Goal: Information Seeking & Learning: Learn about a topic

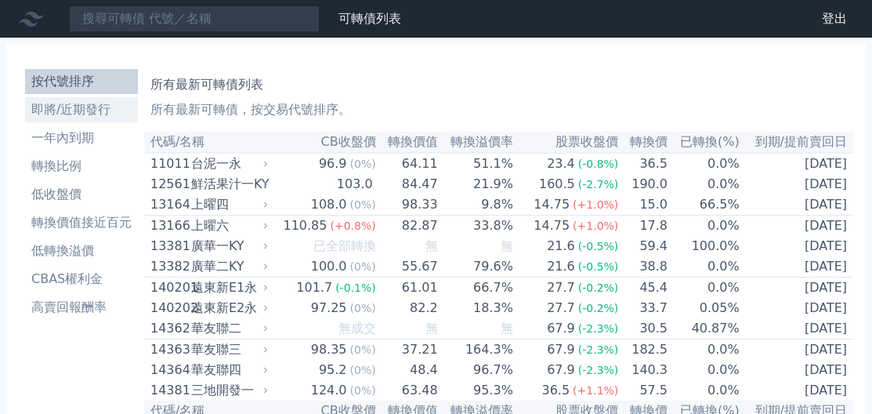
drag, startPoint x: 0, startPoint y: 0, endPoint x: 110, endPoint y: 100, distance: 148.6
click at [77, 110] on li "即將/近期發行" at bounding box center [81, 109] width 113 height 19
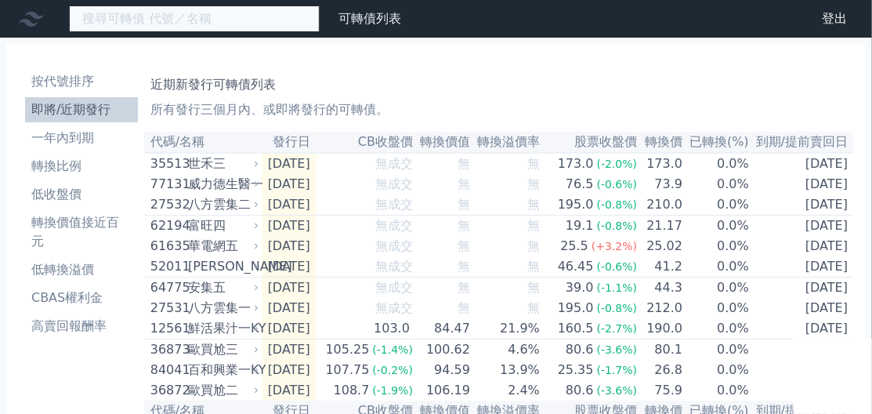
click at [204, 24] on input at bounding box center [194, 18] width 251 height 27
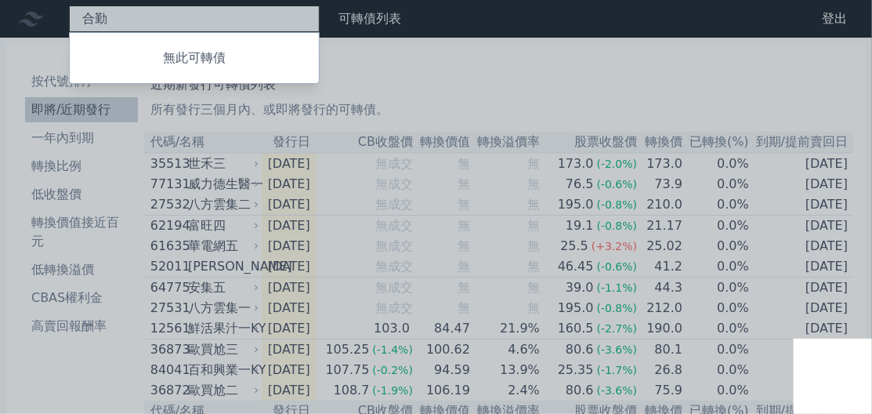
type input "合"
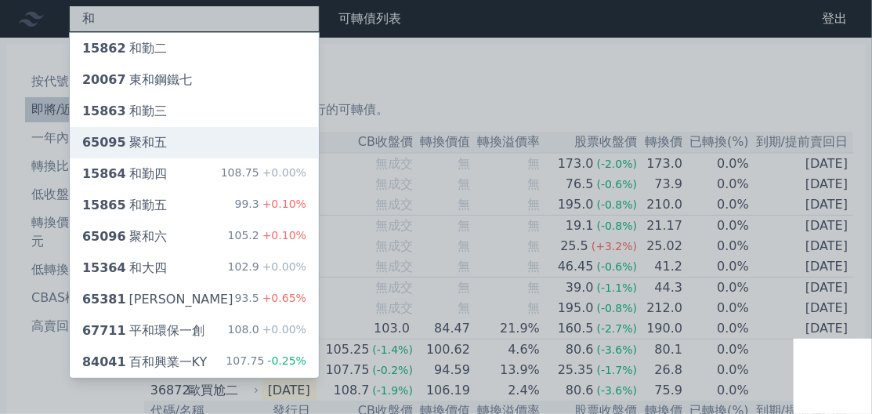
type input "和"
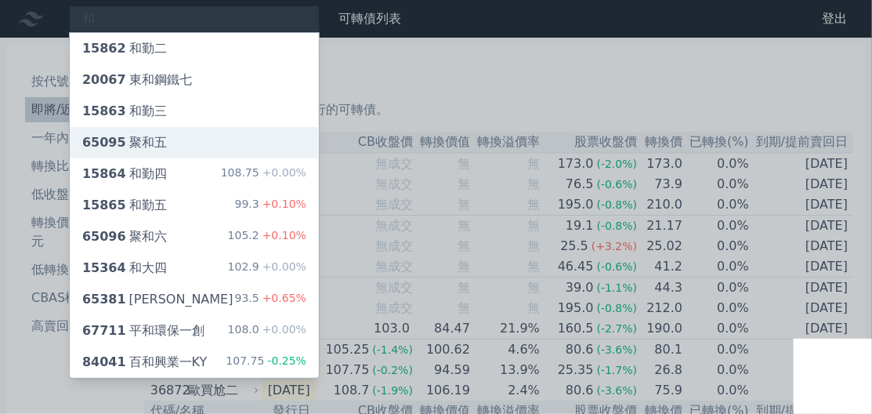
click at [161, 152] on div "65095 聚和五" at bounding box center [194, 142] width 249 height 31
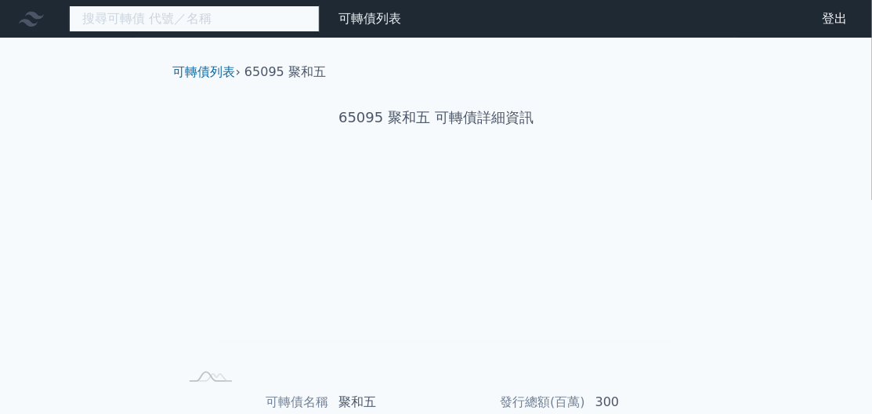
click at [179, 7] on input at bounding box center [194, 18] width 251 height 27
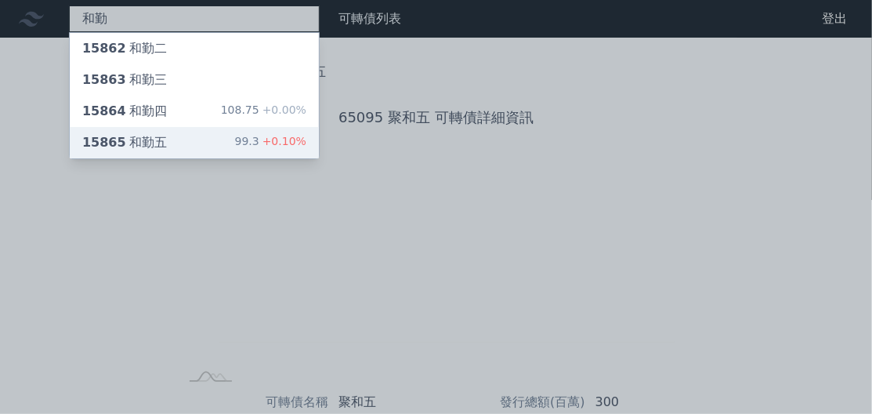
type input "和勤"
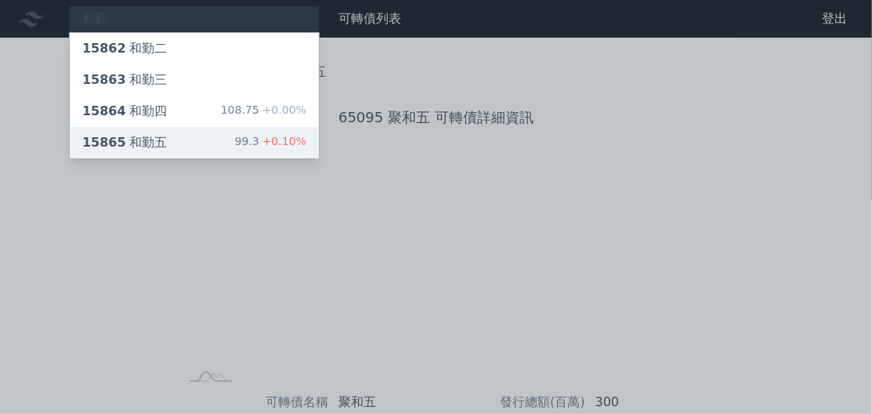
click at [185, 138] on div "15865 和勤五 99.3 +0.10%" at bounding box center [194, 142] width 249 height 31
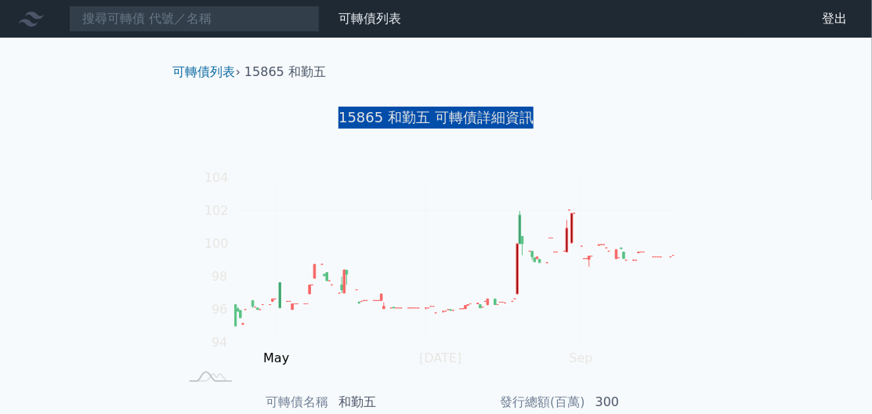
drag, startPoint x: 345, startPoint y: 119, endPoint x: 534, endPoint y: 125, distance: 189.7
click at [534, 125] on h1 "15865 和勤五 可轉債詳細資訊" at bounding box center [437, 118] width 552 height 22
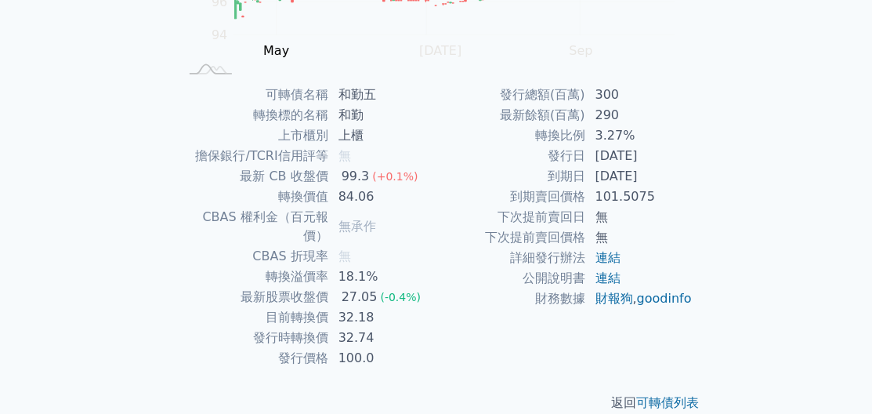
scroll to position [311, 0]
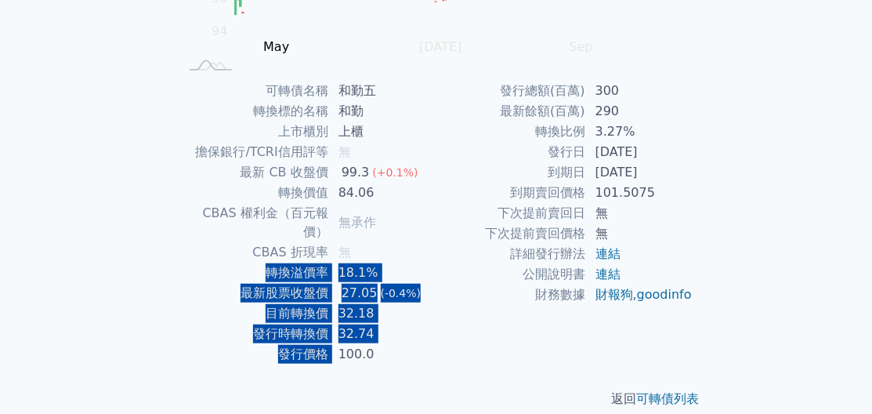
drag, startPoint x: 266, startPoint y: 262, endPoint x: 335, endPoint y: 331, distance: 97.0
click at [335, 331] on tbody "可轉債名稱 和勤五 轉換標的名稱 和勤 上市櫃別 上櫃 擔保銀行/TCRI信用評等 無 最新 CB 收盤價 99.3 (+0.1%) 轉換價值 84.06 C…" at bounding box center [307, 223] width 257 height 284
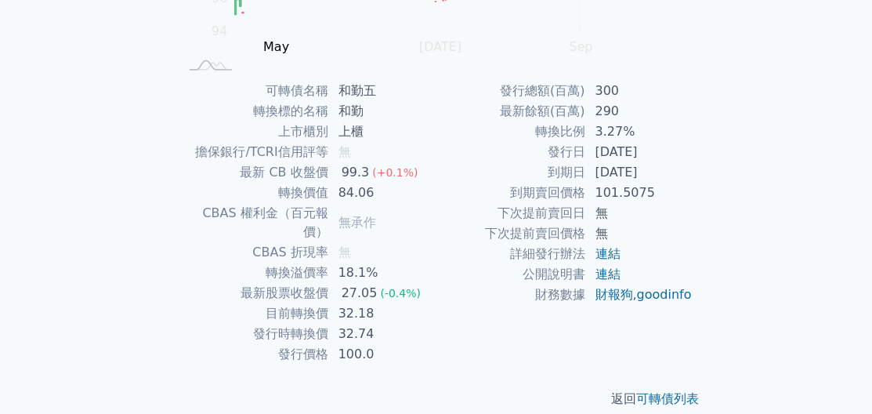
click at [364, 344] on td "100.0" at bounding box center [382, 354] width 107 height 20
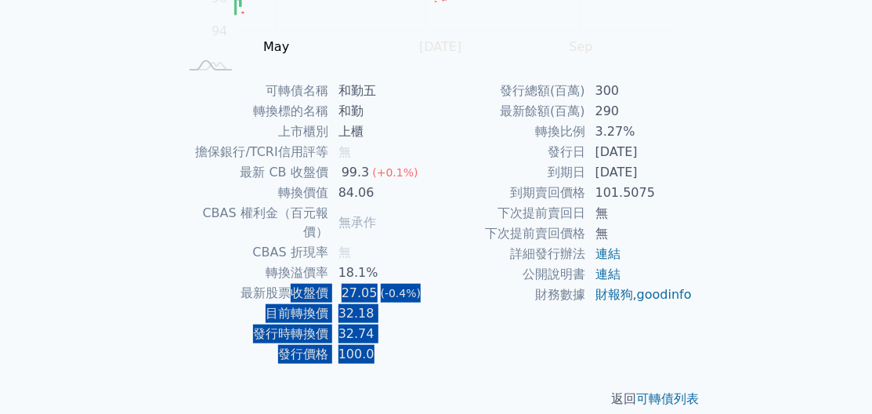
drag, startPoint x: 364, startPoint y: 335, endPoint x: 282, endPoint y: 258, distance: 112.0
click at [293, 274] on tbody "可轉債名稱 和勤五 轉換標的名稱 和勤 上市櫃別 上櫃 擔保銀行/TCRI信用評等 無 最新 CB 收盤價 99.3 (+0.1%) 轉換價值 84.06 C…" at bounding box center [307, 223] width 257 height 284
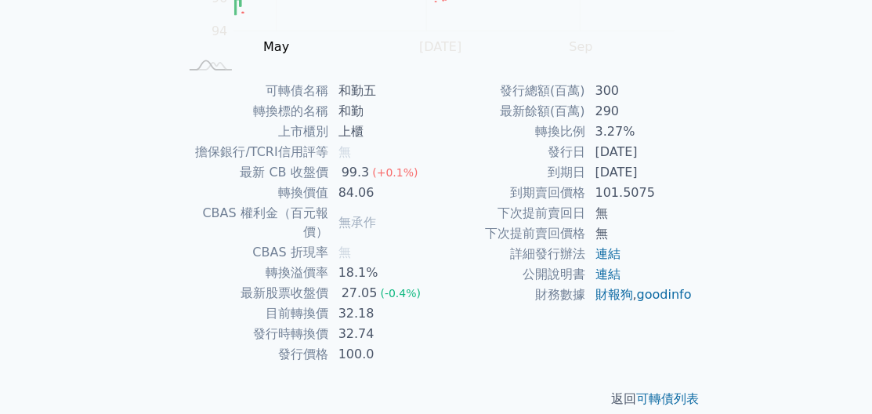
click at [282, 262] on td "轉換溢價率" at bounding box center [254, 272] width 150 height 20
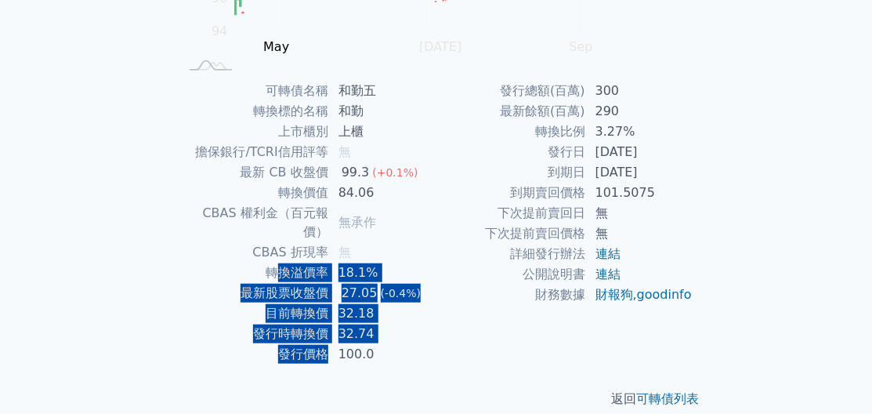
drag, startPoint x: 282, startPoint y: 249, endPoint x: 325, endPoint y: 324, distance: 86.7
click at [325, 324] on tbody "可轉債名稱 和勤五 轉換標的名稱 和勤 上市櫃別 上櫃 擔保銀行/TCRI信用評等 無 最新 CB 收盤價 99.3 (+0.1%) 轉換價值 84.06 C…" at bounding box center [307, 223] width 257 height 284
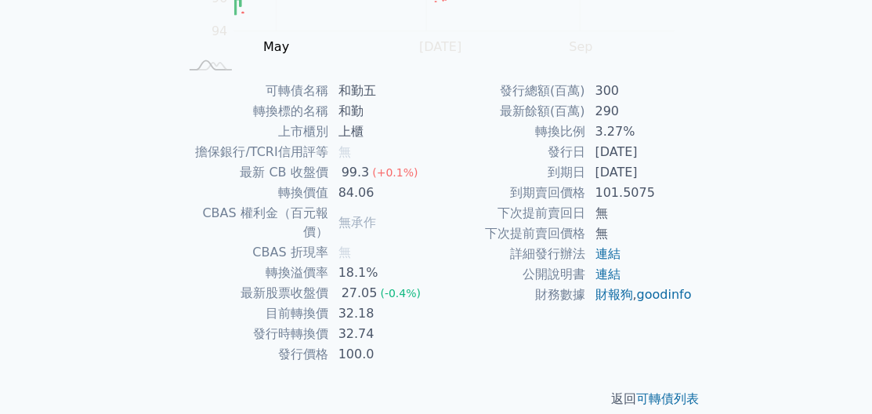
click at [331, 344] on td "100.0" at bounding box center [382, 354] width 107 height 20
